Goal: Task Accomplishment & Management: Use online tool/utility

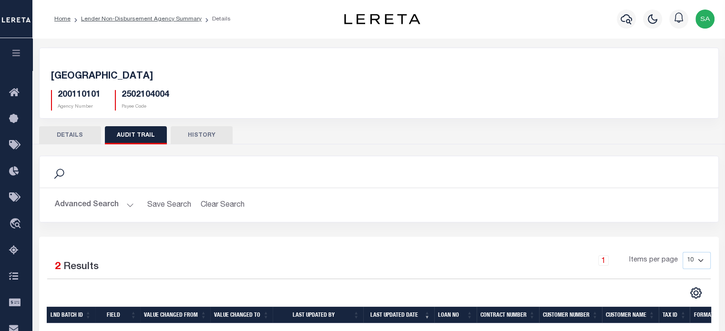
click at [19, 54] on icon "button" at bounding box center [16, 53] width 11 height 9
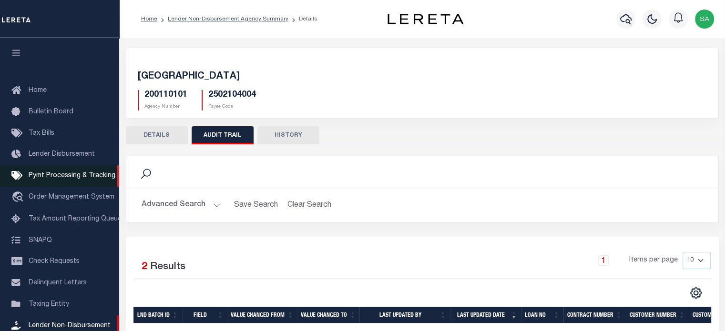
click at [46, 173] on span "Pymt Processing & Tracking" at bounding box center [72, 176] width 87 height 7
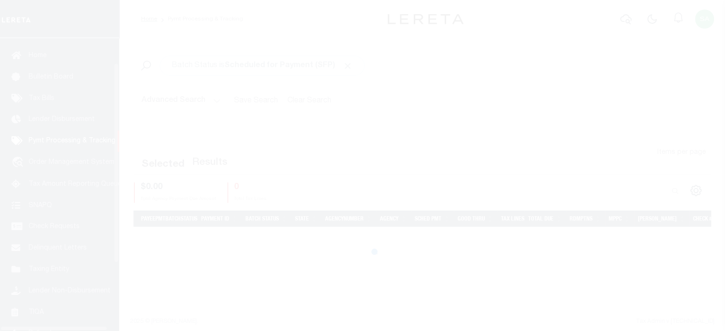
scroll to position [43, 0]
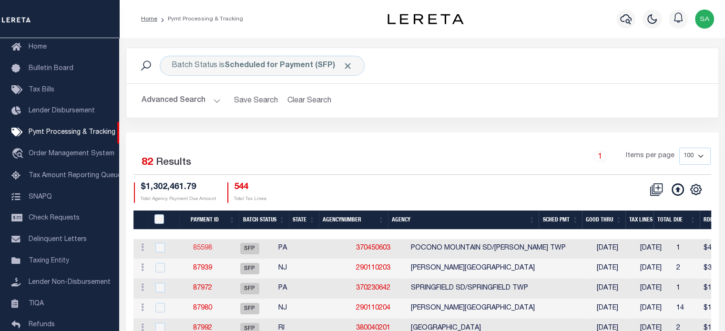
click at [211, 248] on link "85598" at bounding box center [202, 248] width 19 height 7
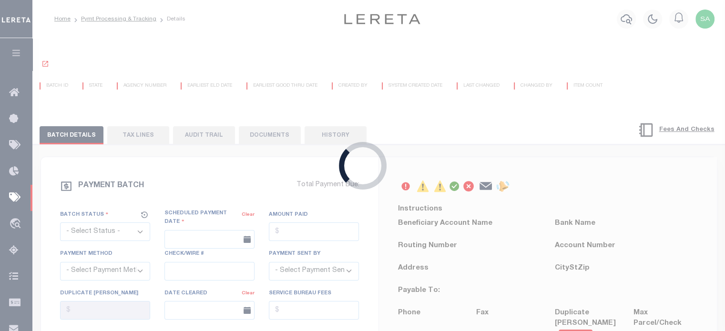
select select "SFP"
type input "[DATE]"
type input "$4,721.08"
type input "Certify funds"
select select
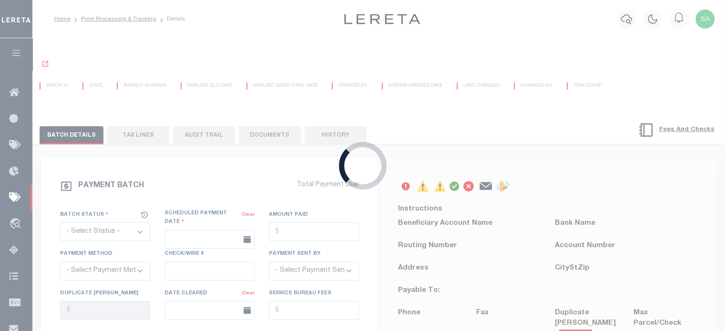
type input "[PERSON_NAME]"
type input "N"
radio input "true"
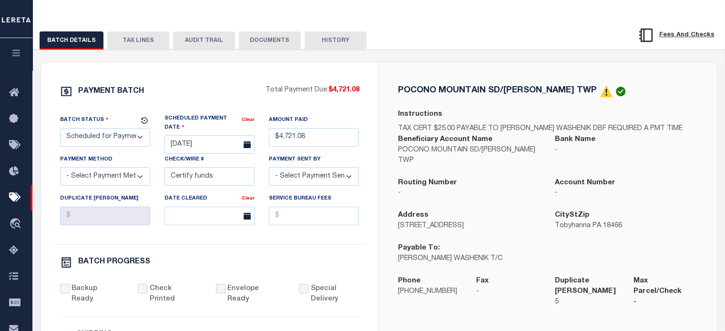
scroll to position [104, 0]
